Goal: Navigation & Orientation: Go to known website

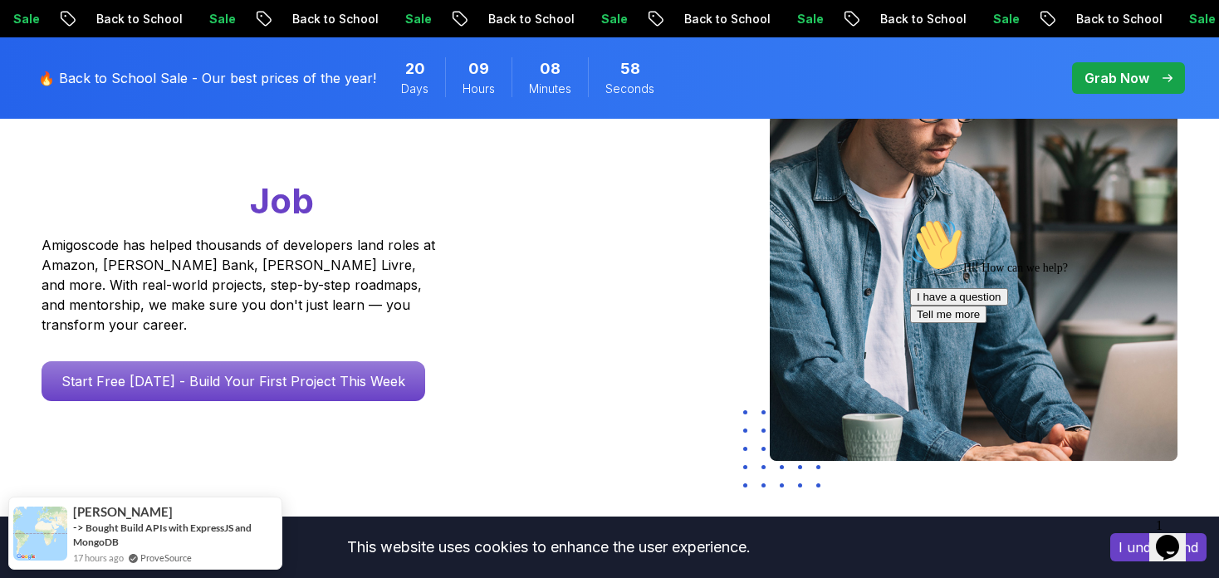
scroll to position [249, 0]
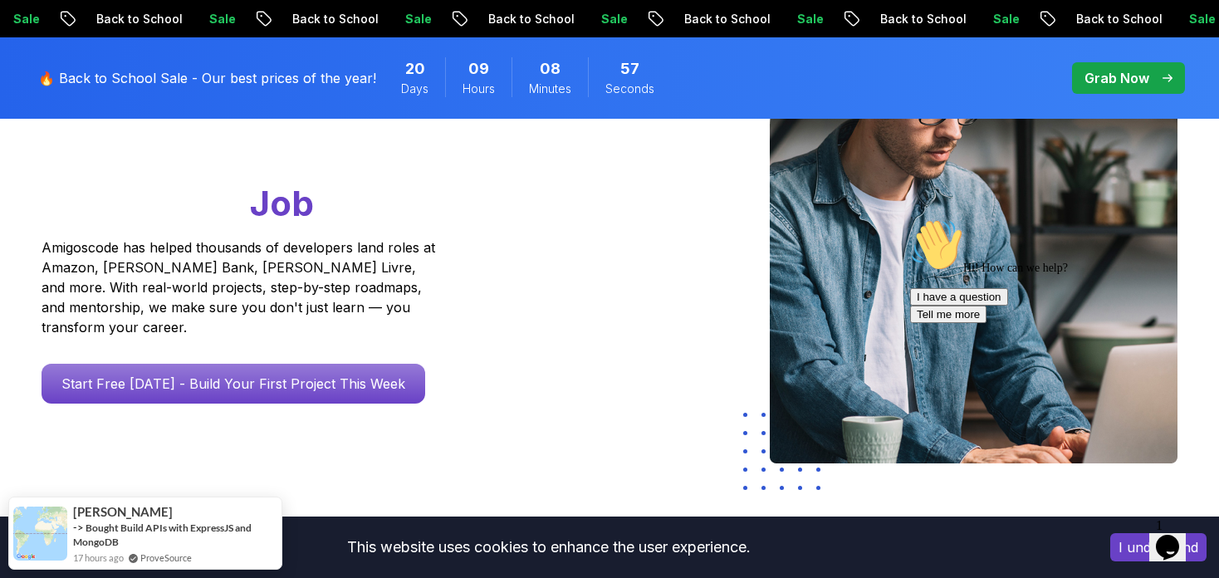
click at [178, 280] on p "Amigoscode has helped thousands of developers land roles at Amazon, [PERSON_NAM…" at bounding box center [241, 287] width 398 height 100
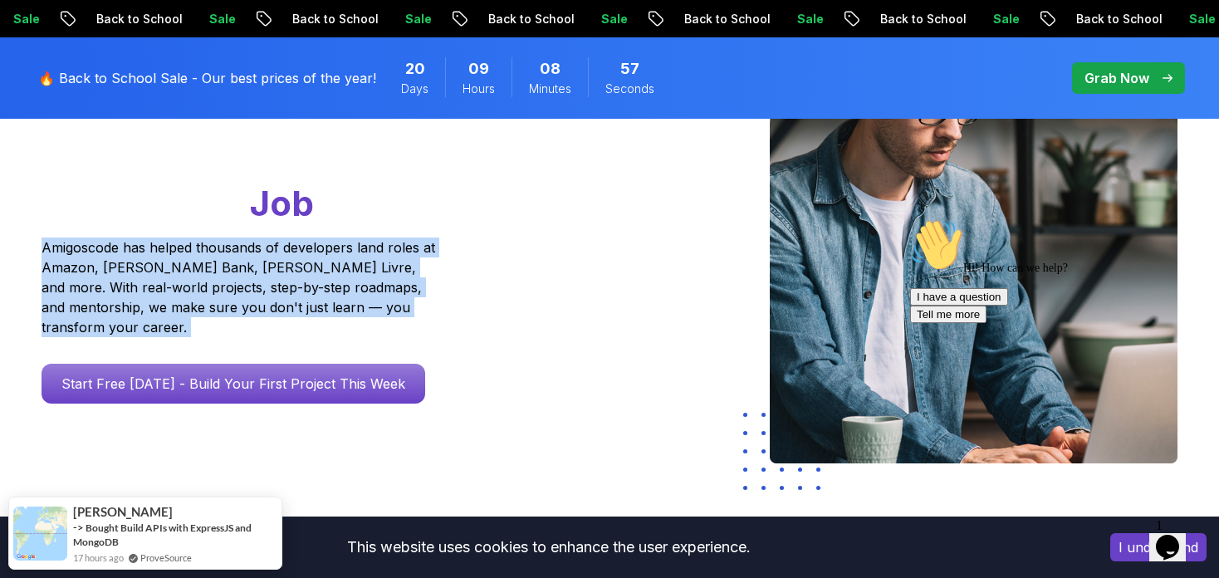
click at [178, 280] on p "Amigoscode has helped thousands of developers land roles at Amazon, [PERSON_NAM…" at bounding box center [241, 287] width 398 height 100
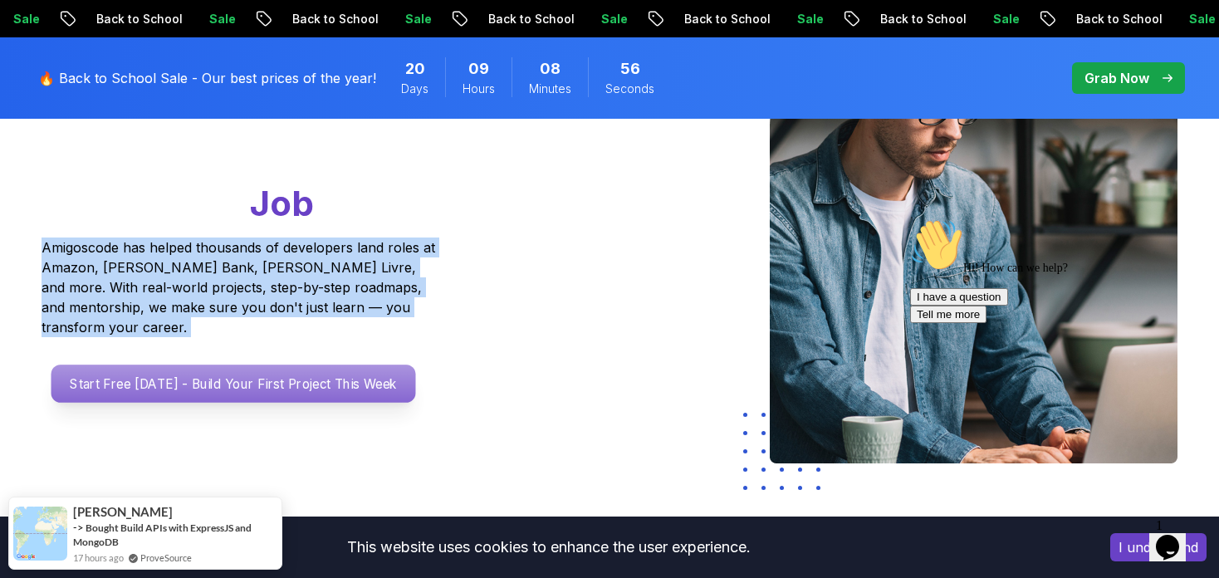
click at [306, 364] on p "Start Free [DATE] - Build Your First Project This Week" at bounding box center [233, 383] width 364 height 38
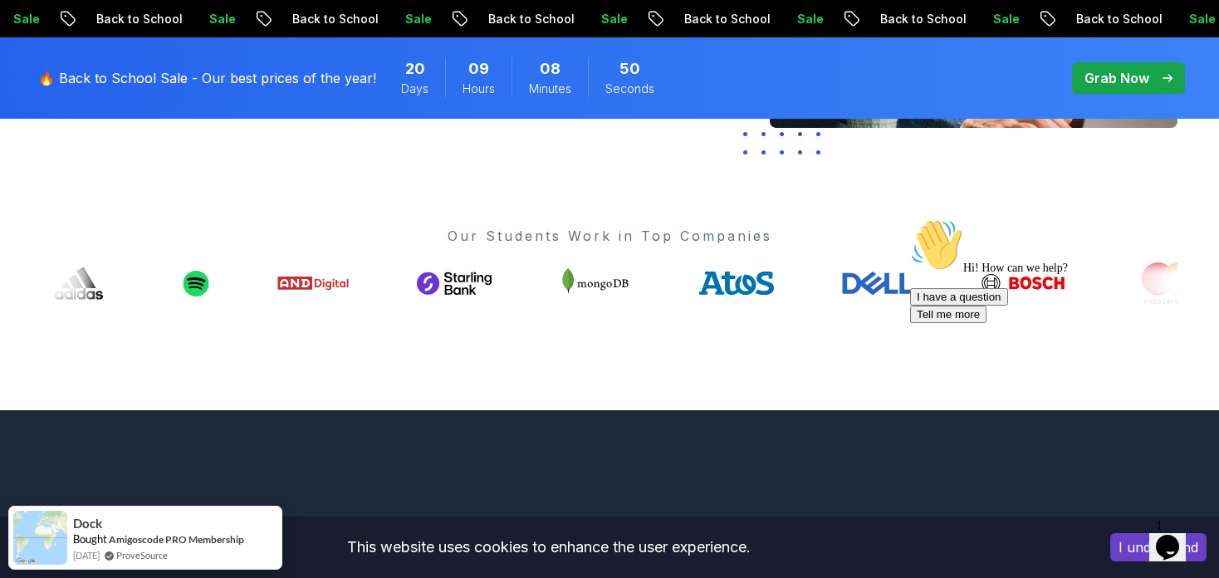
scroll to position [581, 0]
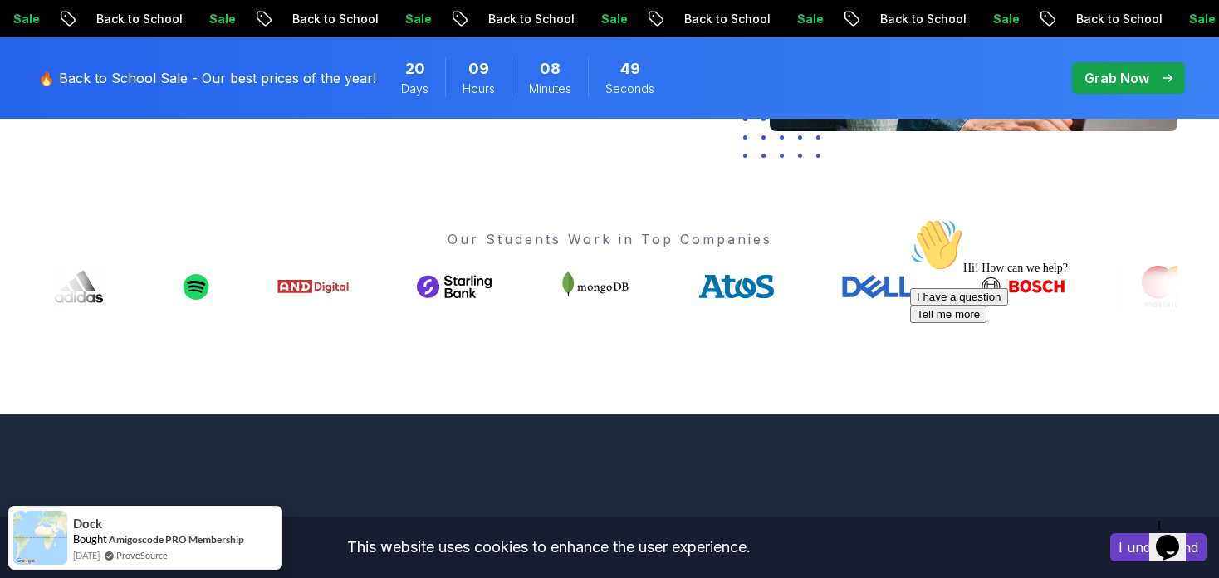
drag, startPoint x: 703, startPoint y: 297, endPoint x: 671, endPoint y: 296, distance: 32.4
click at [699, 296] on icon at bounding box center [736, 286] width 75 height 30
